Goal: Use online tool/utility: Use online tool/utility

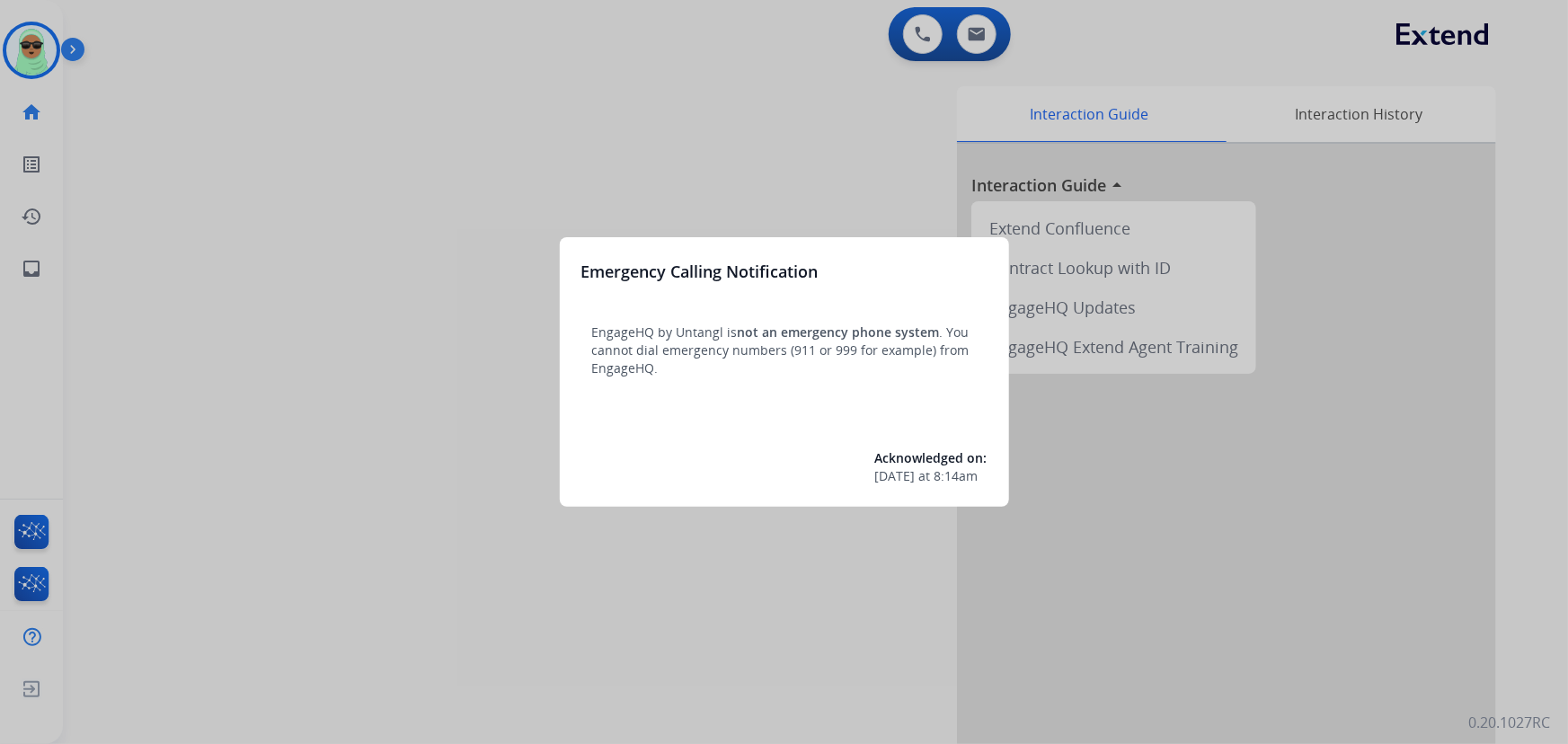
click at [228, 360] on div at bounding box center [784, 372] width 1568 height 744
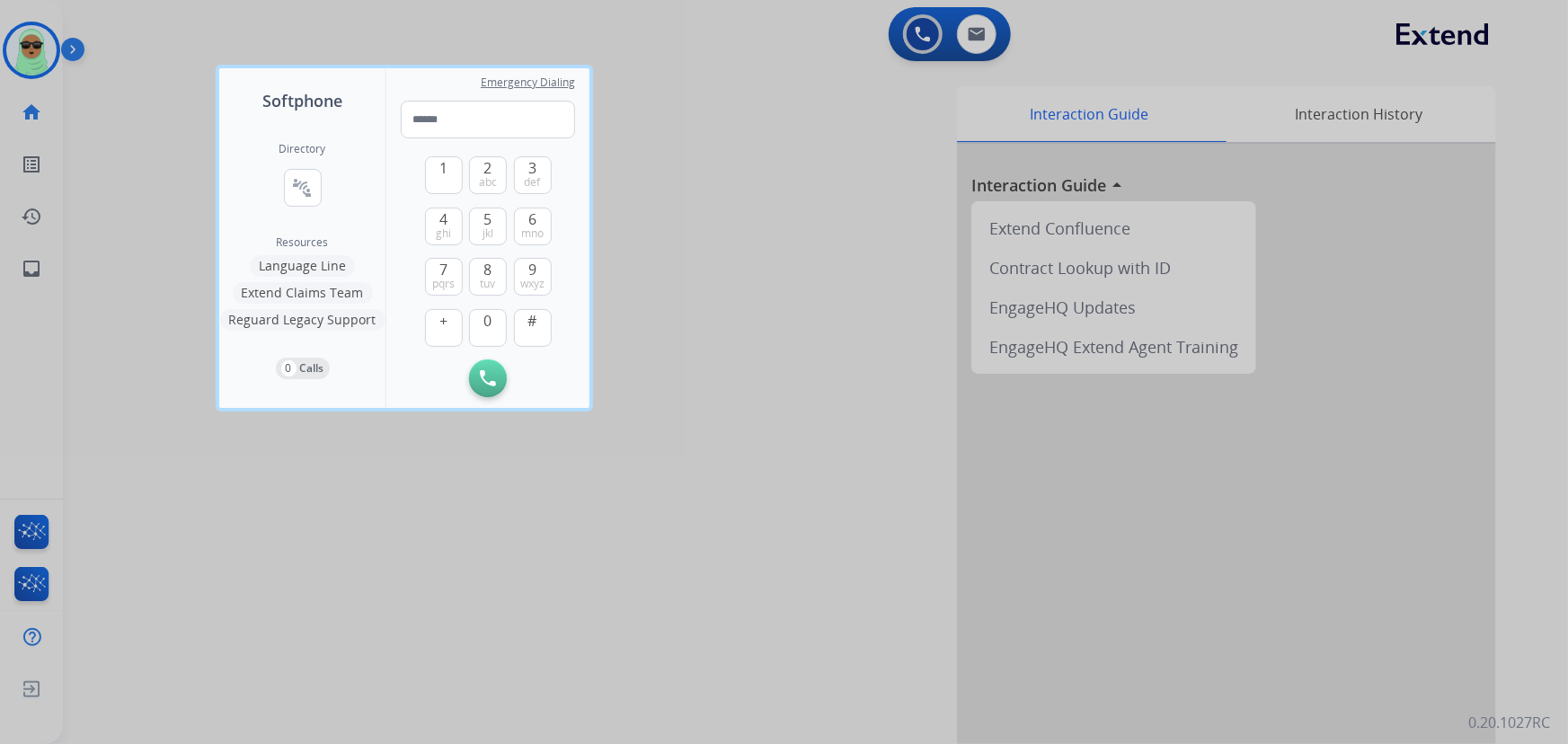
click at [168, 37] on div at bounding box center [784, 372] width 1568 height 744
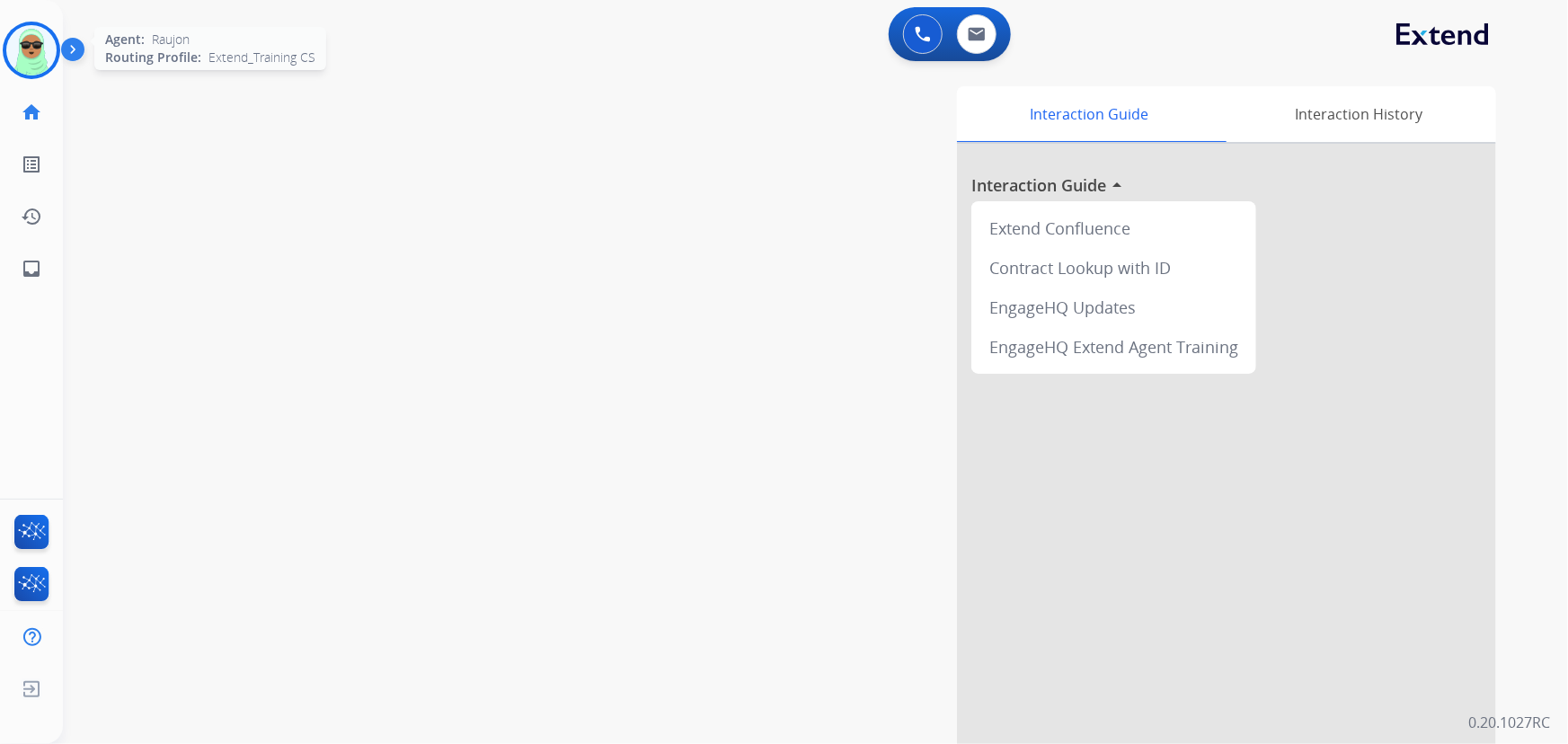
drag, startPoint x: 5, startPoint y: 47, endPoint x: 98, endPoint y: 61, distance: 94.0
click at [5, 47] on div at bounding box center [32, 50] width 57 height 57
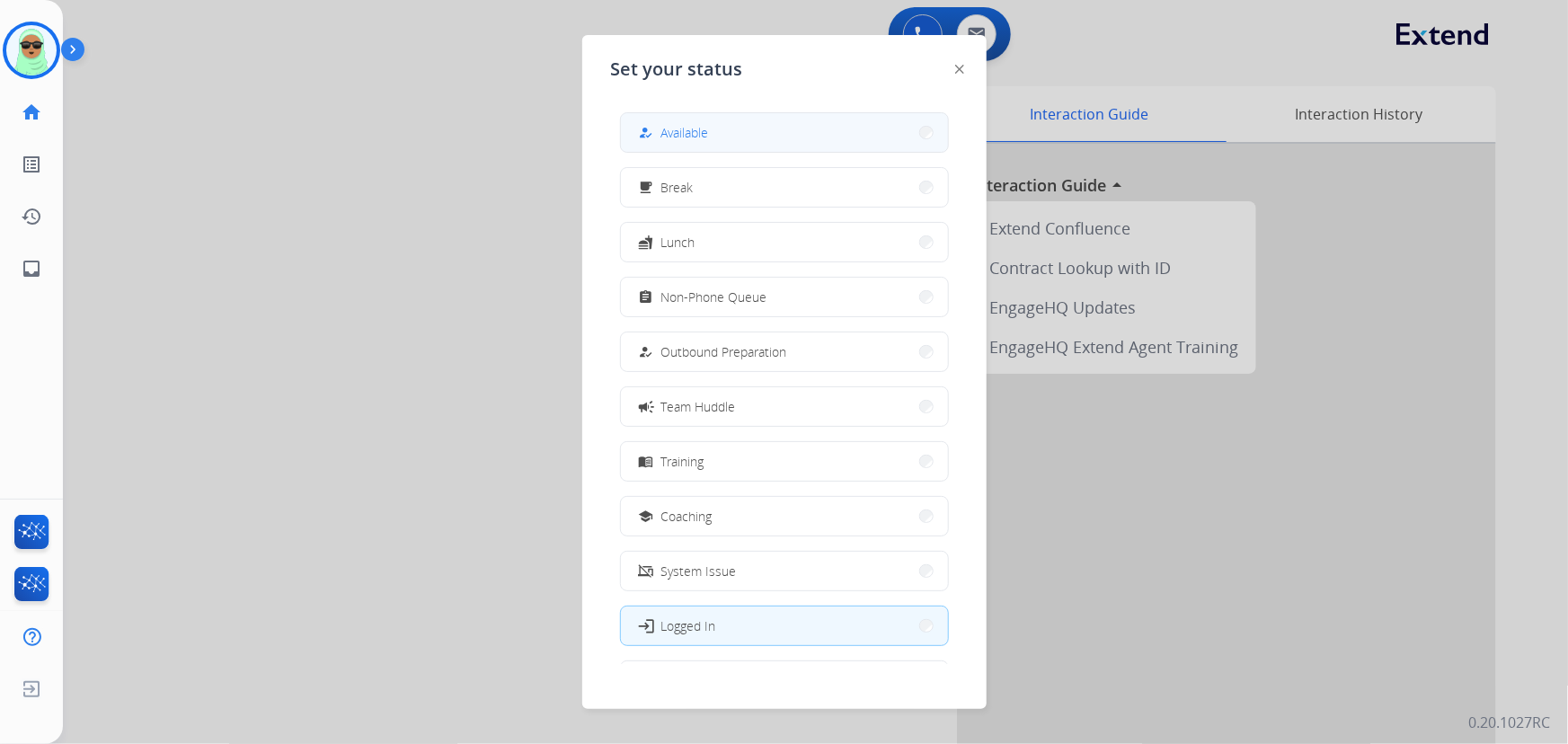
click at [730, 143] on button "how_to_reg Available" at bounding box center [784, 132] width 327 height 38
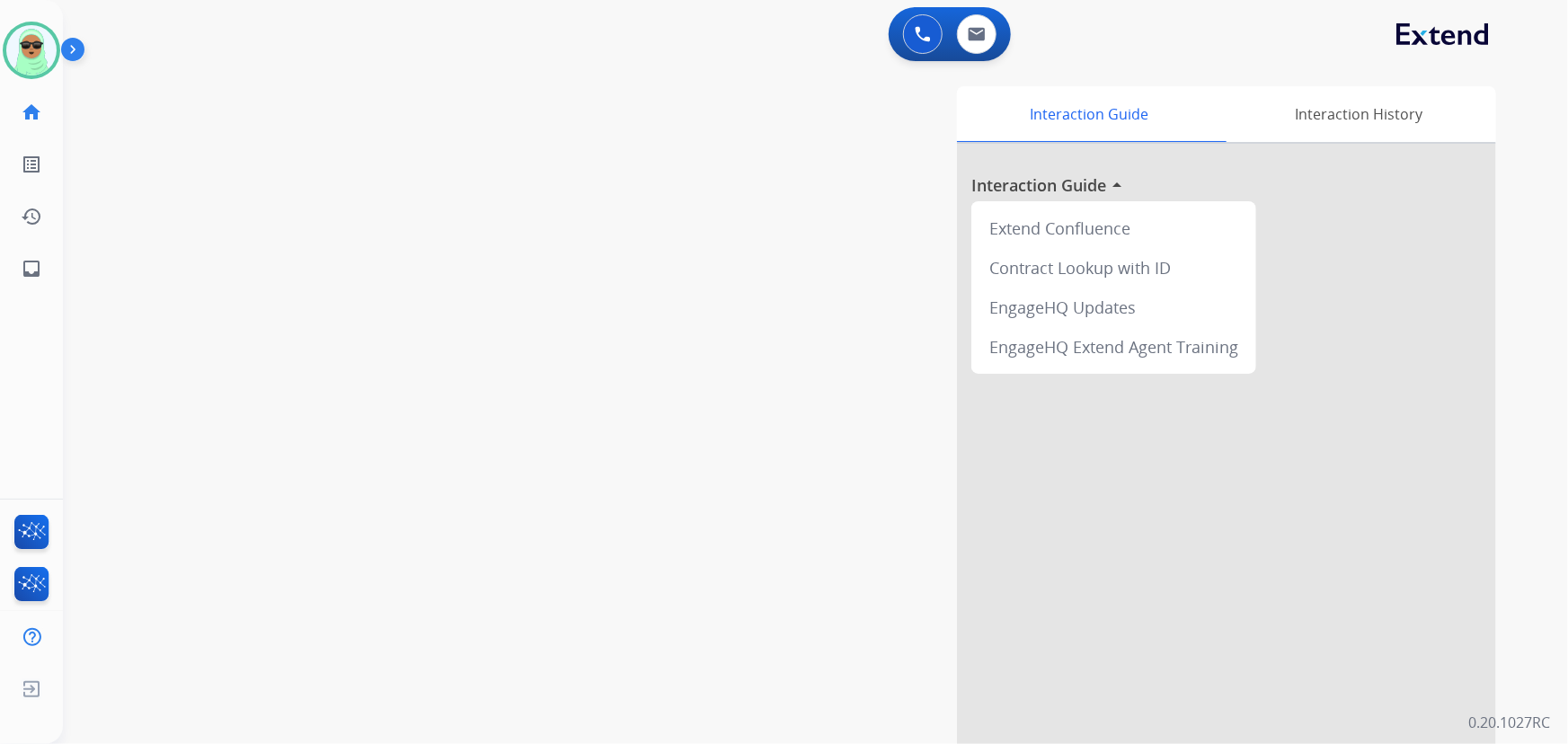
click at [296, 278] on div "swap_horiz Break voice bridge close_fullscreen Connect 3-Way Call merge_type Se…" at bounding box center [793, 440] width 1462 height 749
